Goal: Communication & Community: Participate in discussion

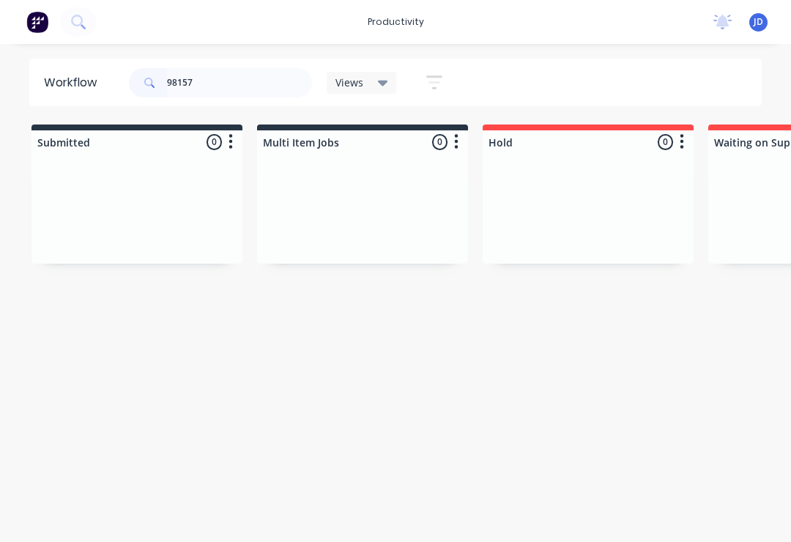
type input "98157"
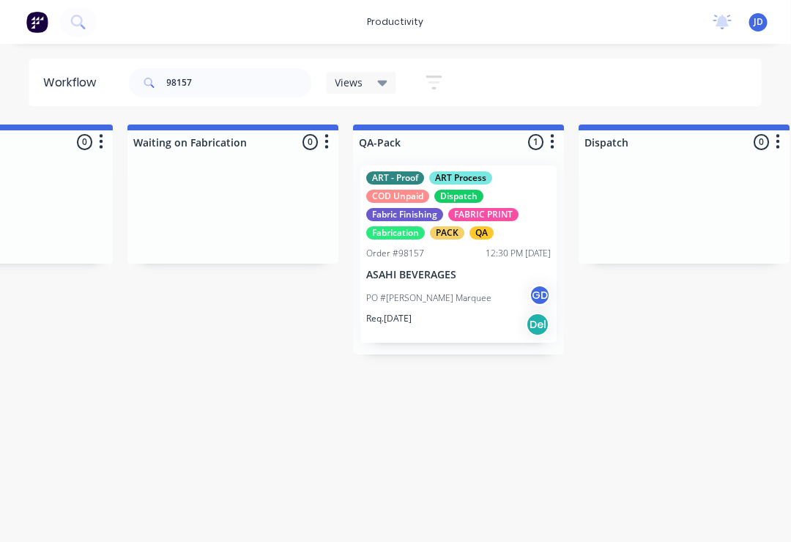
scroll to position [0, 3527]
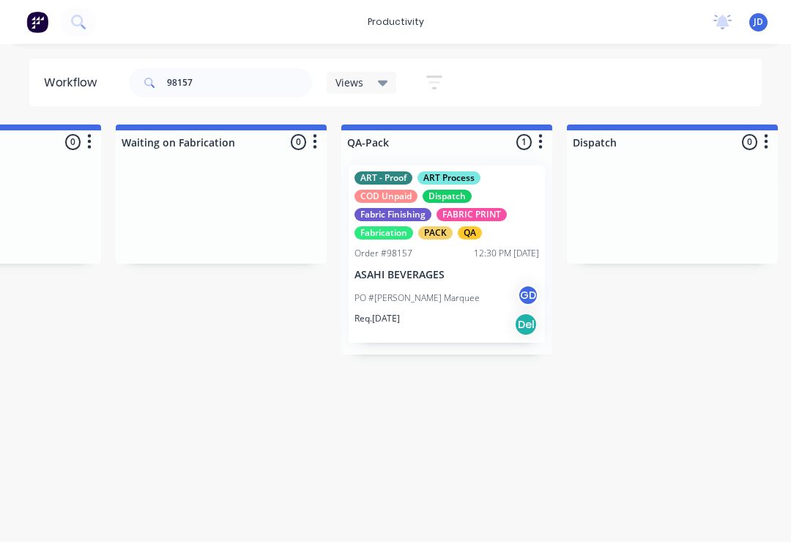
click at [445, 308] on div "PO #[PERSON_NAME] Marquee GD" at bounding box center [447, 298] width 185 height 28
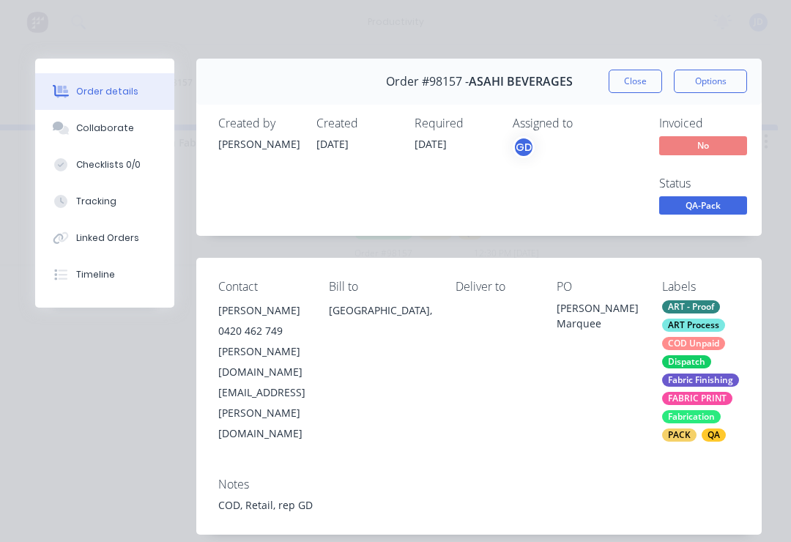
click at [105, 129] on div "Collaborate" at bounding box center [105, 128] width 58 height 13
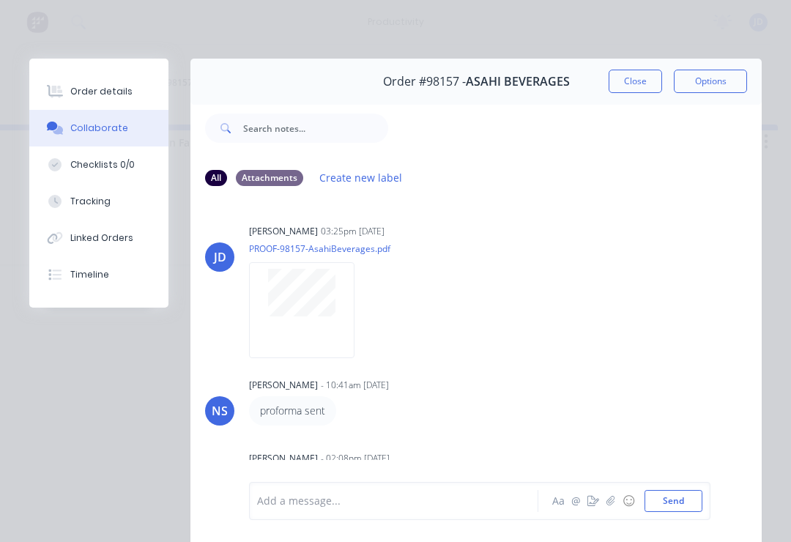
click at [610, 505] on icon "button" at bounding box center [611, 501] width 9 height 10
click at [688, 496] on button "Send" at bounding box center [674, 501] width 58 height 22
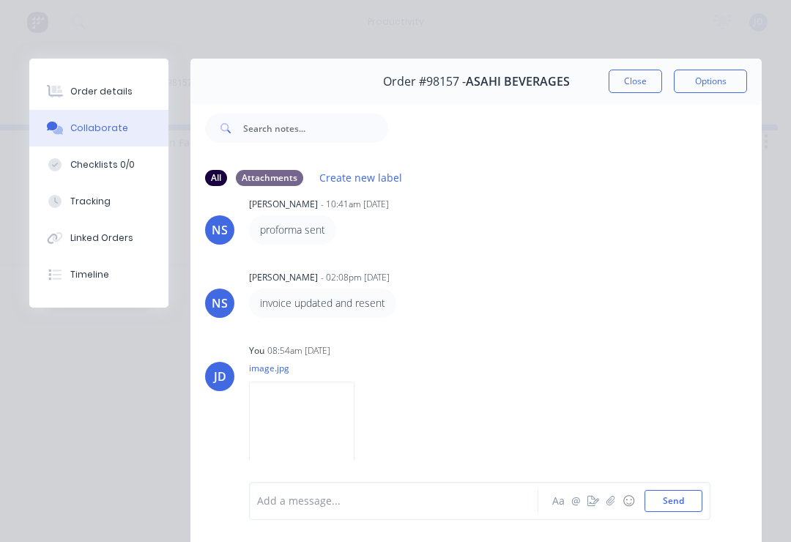
scroll to position [180, 0]
click at [615, 498] on icon "button" at bounding box center [611, 501] width 8 height 10
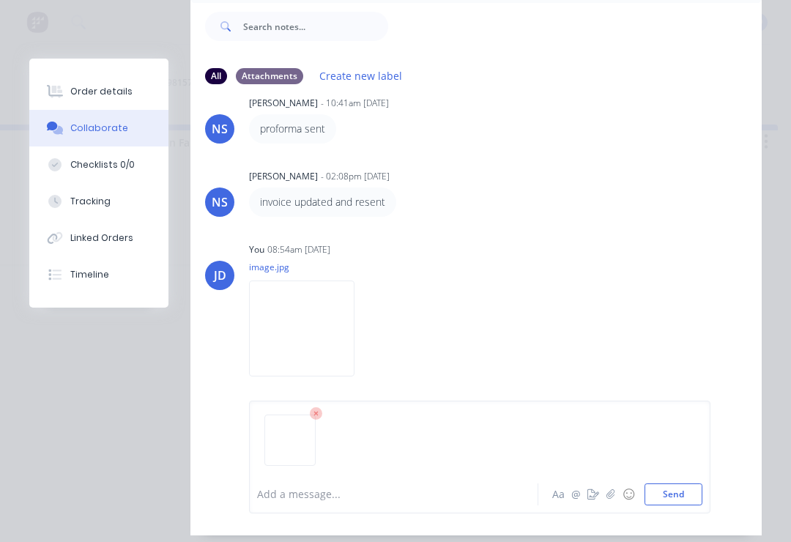
scroll to position [119, 0]
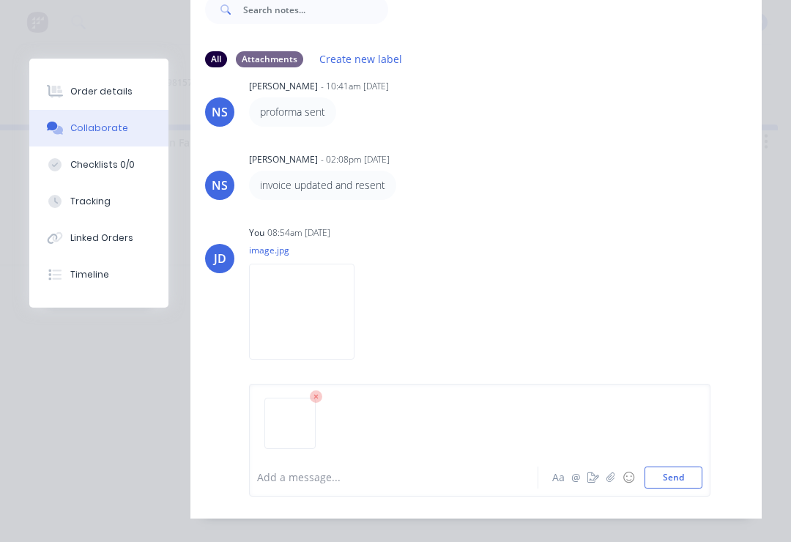
click at [672, 489] on button "Send" at bounding box center [674, 478] width 58 height 22
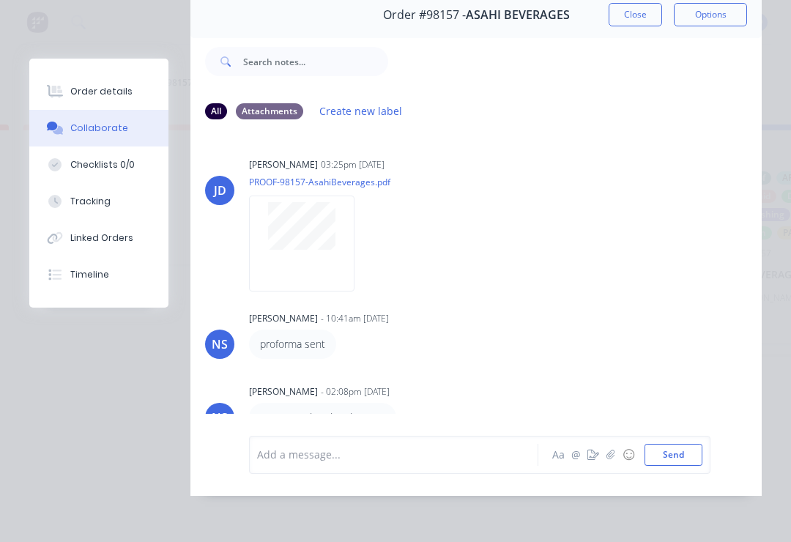
scroll to position [0, 0]
click at [111, 169] on div "Checklists 0/0" at bounding box center [102, 164] width 64 height 13
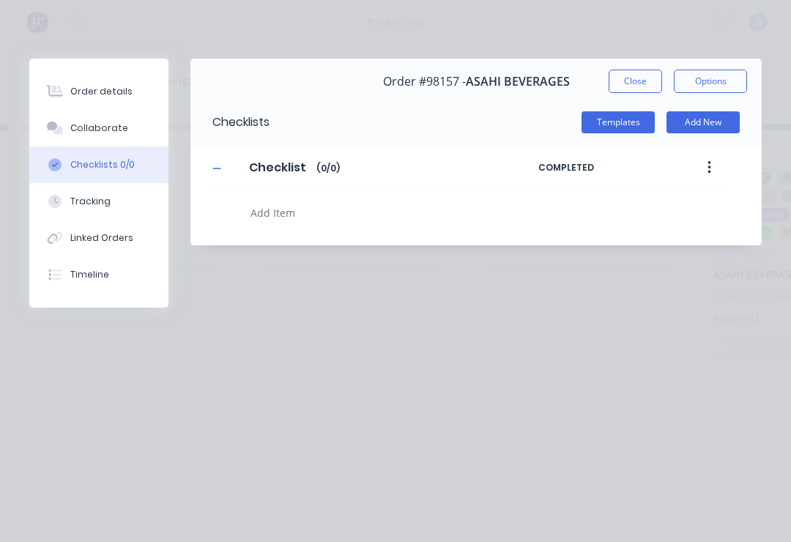
click at [104, 88] on div "Order details" at bounding box center [101, 91] width 62 height 13
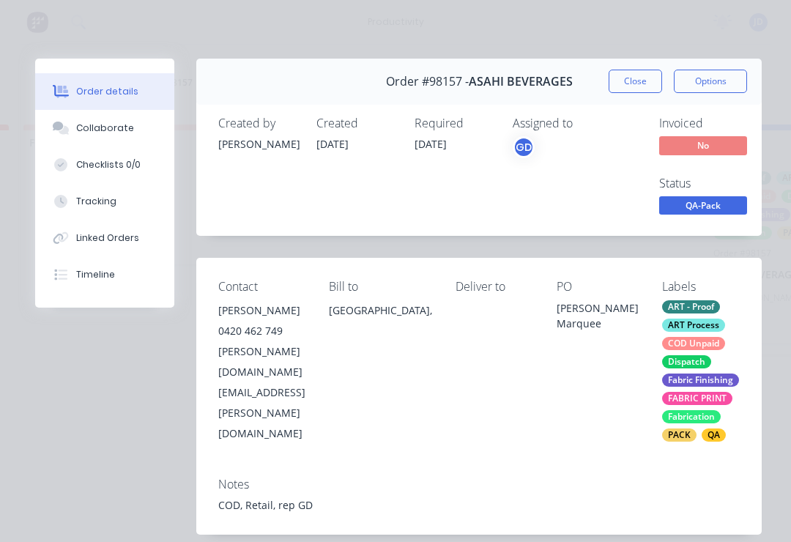
click at [116, 130] on div "Collaborate" at bounding box center [105, 128] width 58 height 13
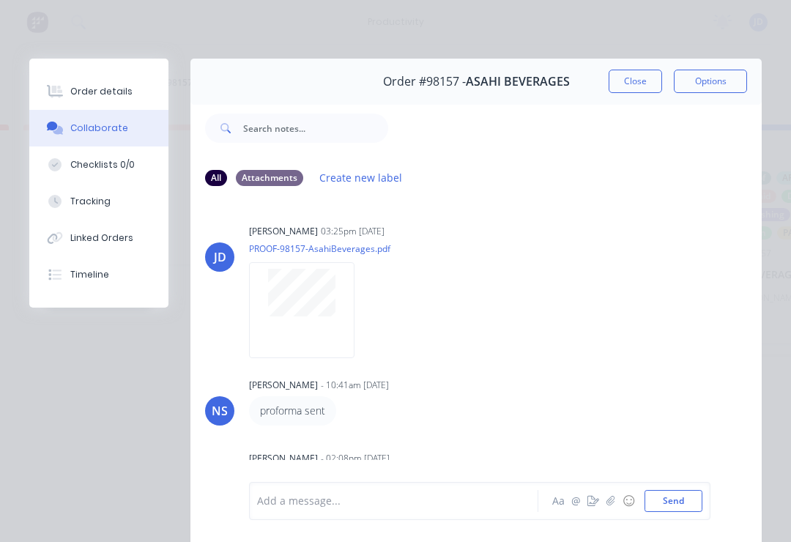
click at [100, 96] on div "Order details" at bounding box center [101, 91] width 62 height 13
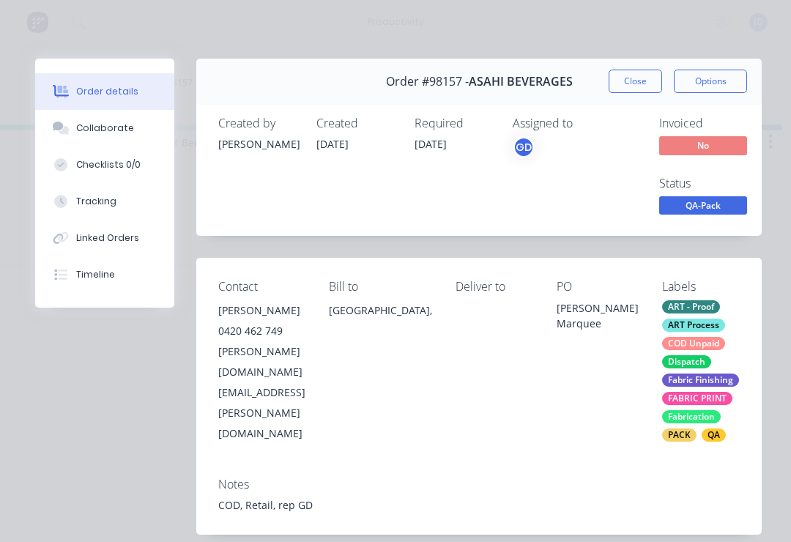
scroll to position [0, 2173]
click at [498, 402] on div "Contact [PERSON_NAME] [PHONE_NUMBER] [DOMAIN_NAME][EMAIL_ADDRESS][PERSON_NAME][…" at bounding box center [479, 361] width 566 height 207
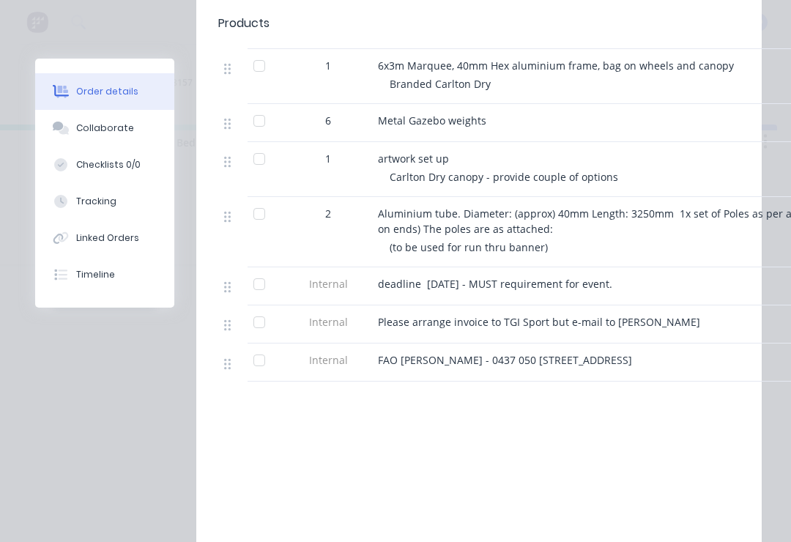
click at [77, 136] on button "Collaborate" at bounding box center [104, 128] width 139 height 37
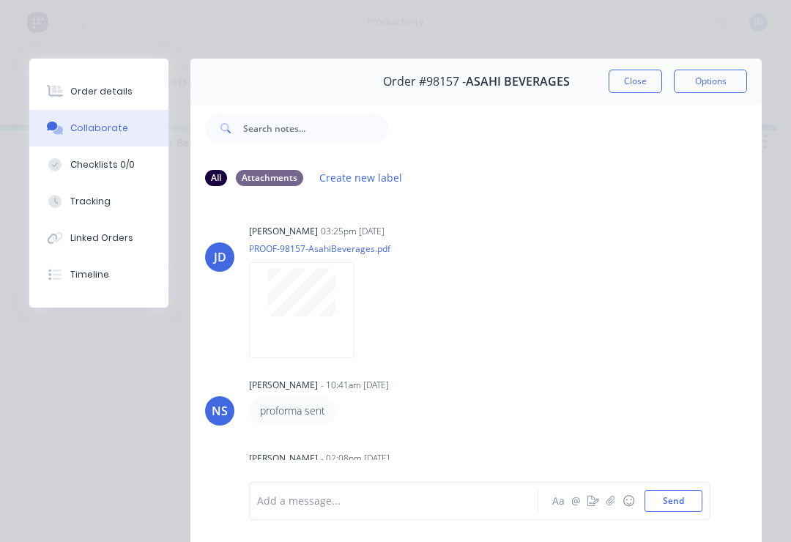
scroll to position [0, 0]
click at [73, 99] on button "Order details" at bounding box center [98, 91] width 139 height 37
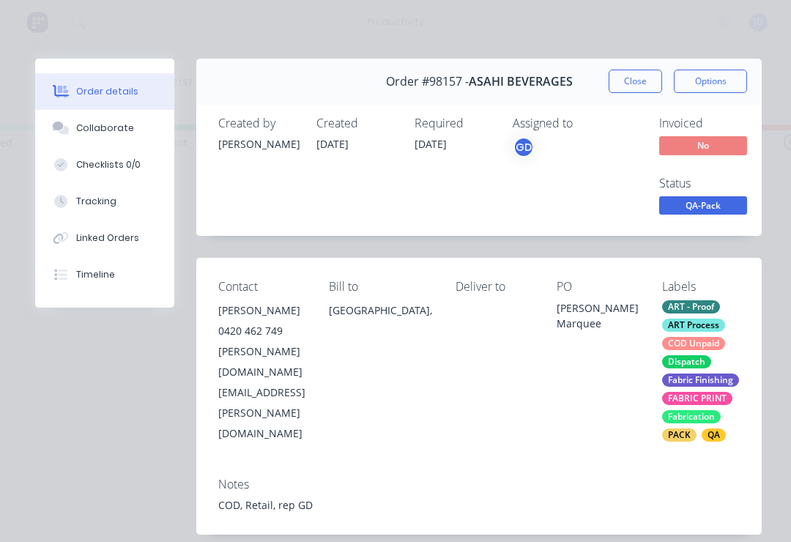
click at [114, 132] on div "Collaborate" at bounding box center [105, 128] width 58 height 13
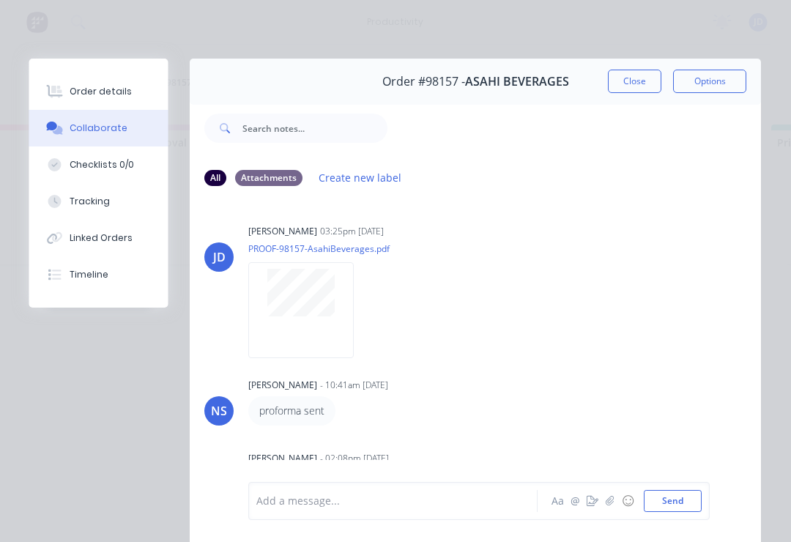
click at [104, 88] on div "Order details" at bounding box center [101, 91] width 62 height 13
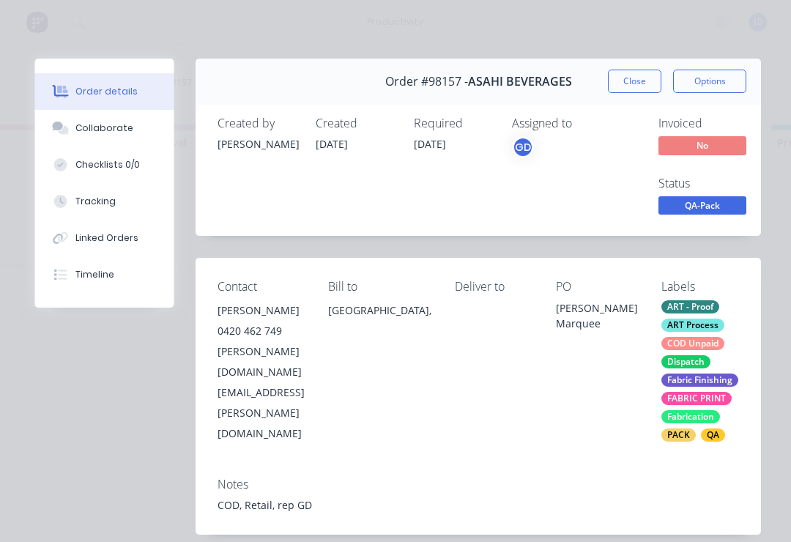
scroll to position [0, 1291]
click at [128, 132] on button "Collaborate" at bounding box center [104, 128] width 139 height 37
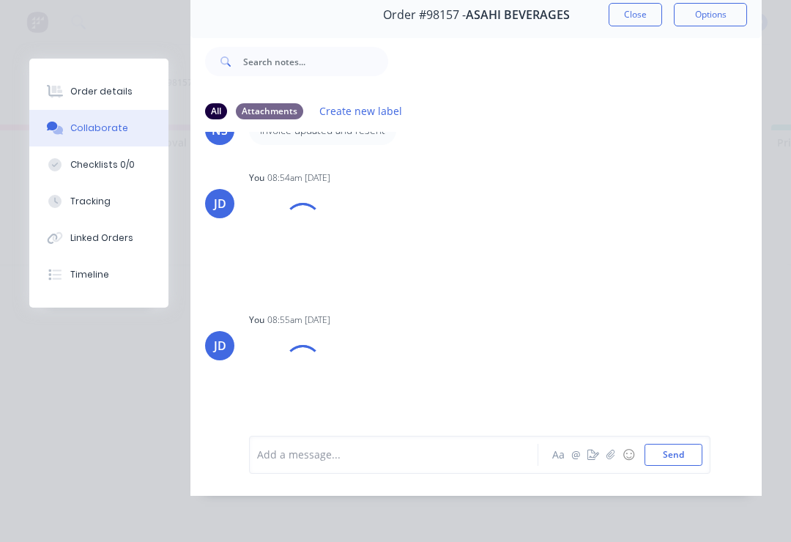
scroll to position [89, 0]
click at [612, 460] on icon "button" at bounding box center [611, 455] width 9 height 10
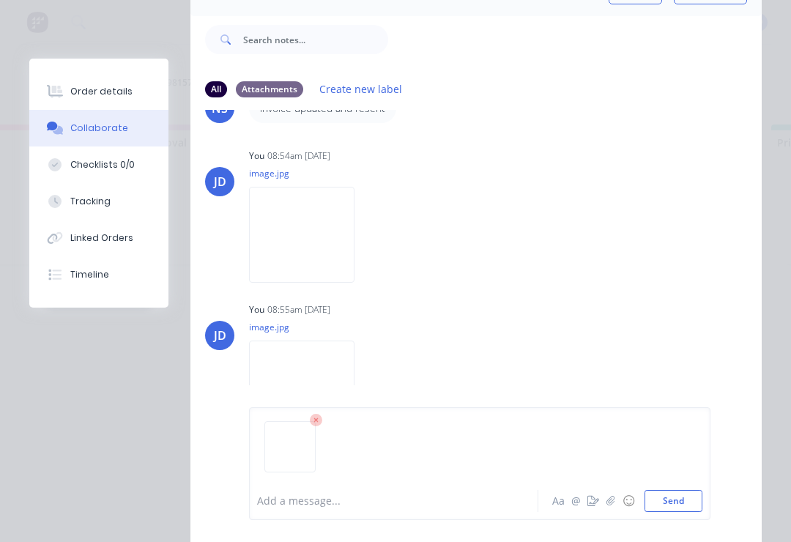
click at [681, 506] on button "Send" at bounding box center [674, 501] width 58 height 22
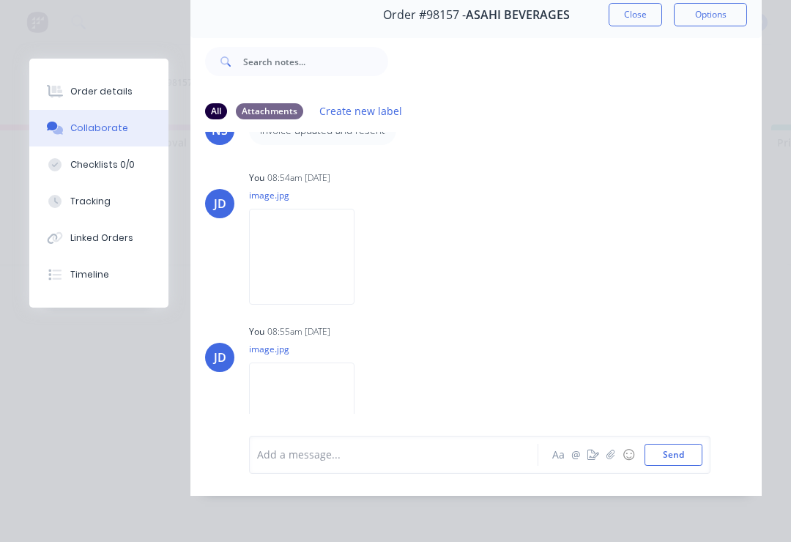
scroll to position [340, 0]
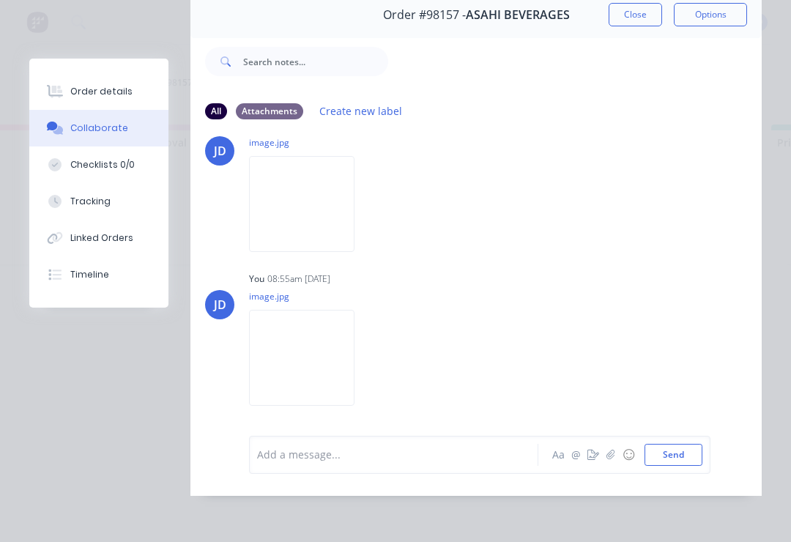
click at [292, 452] on div at bounding box center [398, 454] width 280 height 15
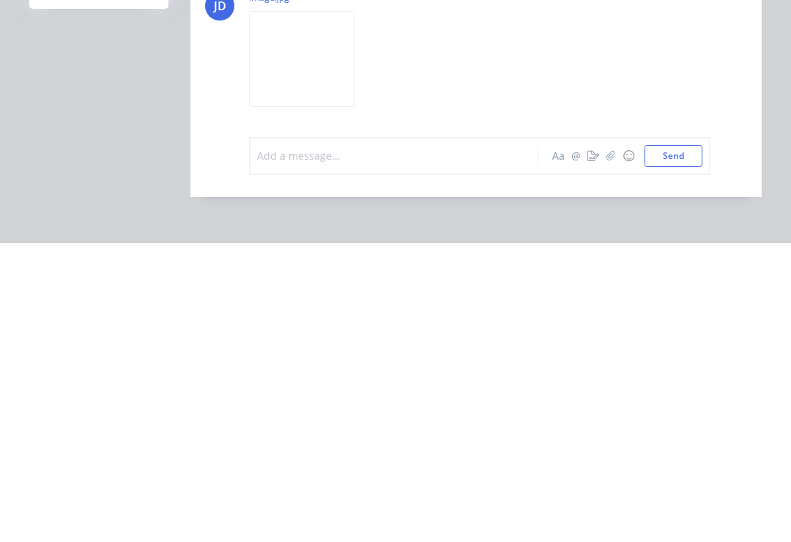
scroll to position [500, 0]
click at [690, 444] on button "Send" at bounding box center [674, 455] width 58 height 22
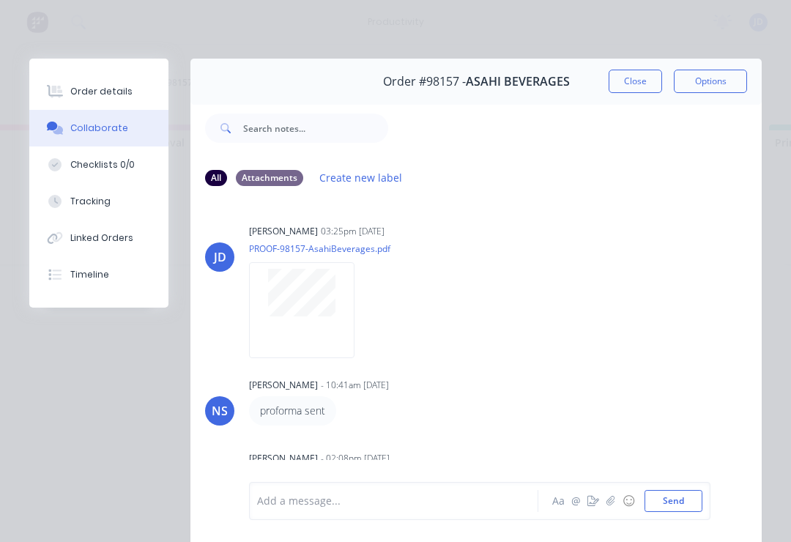
scroll to position [0, 0]
click at [636, 72] on button "Close" at bounding box center [635, 81] width 53 height 23
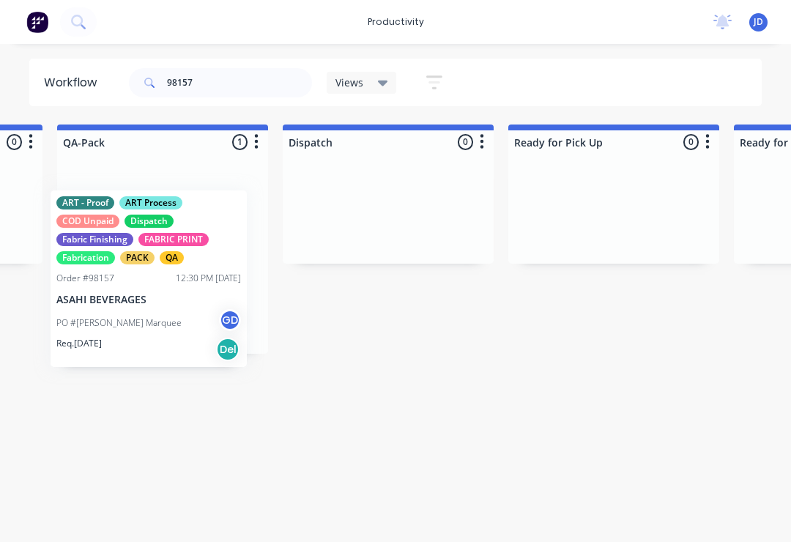
scroll to position [0, 3804]
